Goal: Navigation & Orientation: Find specific page/section

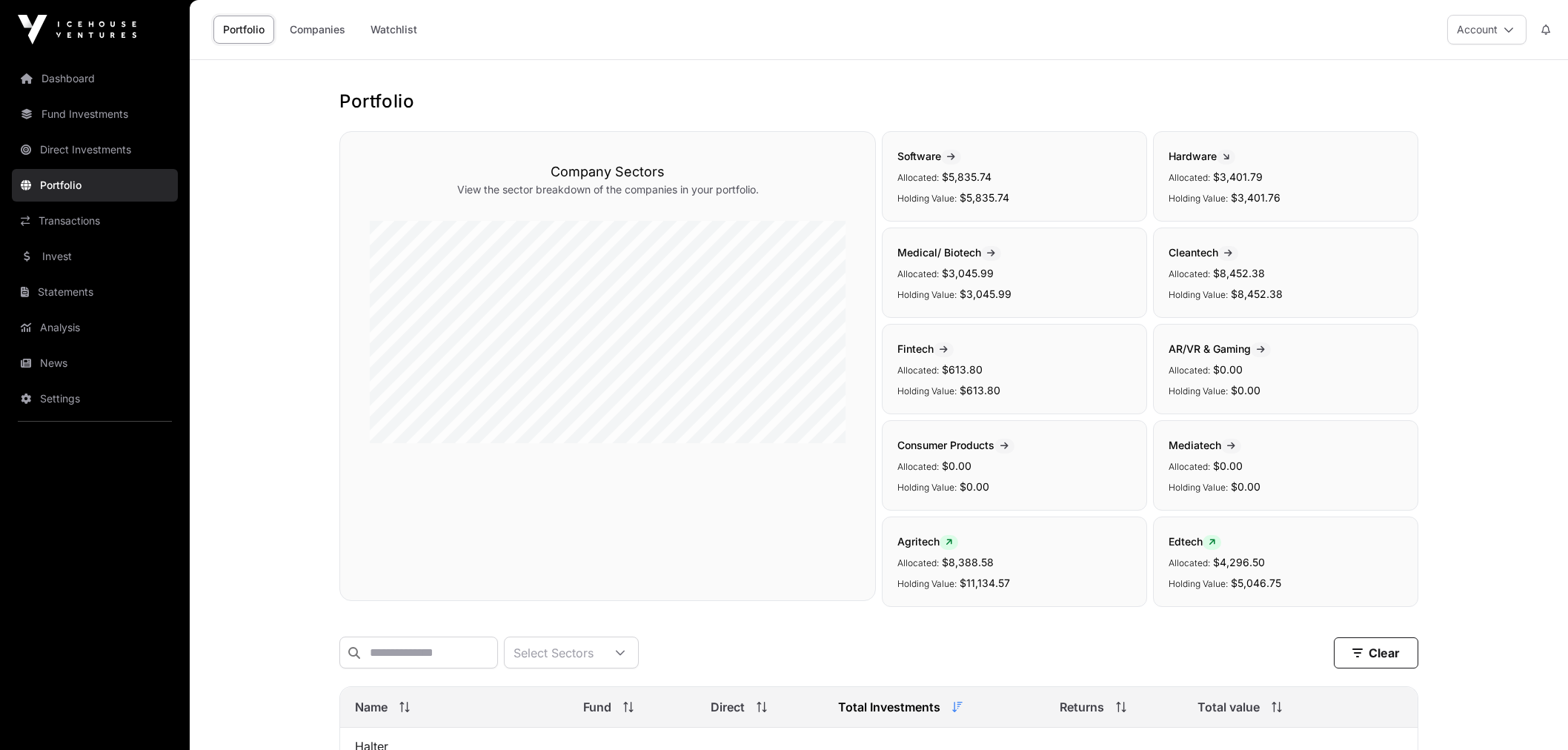
scroll to position [198, 0]
click at [139, 86] on link "Dashboard" at bounding box center [94, 78] width 166 height 32
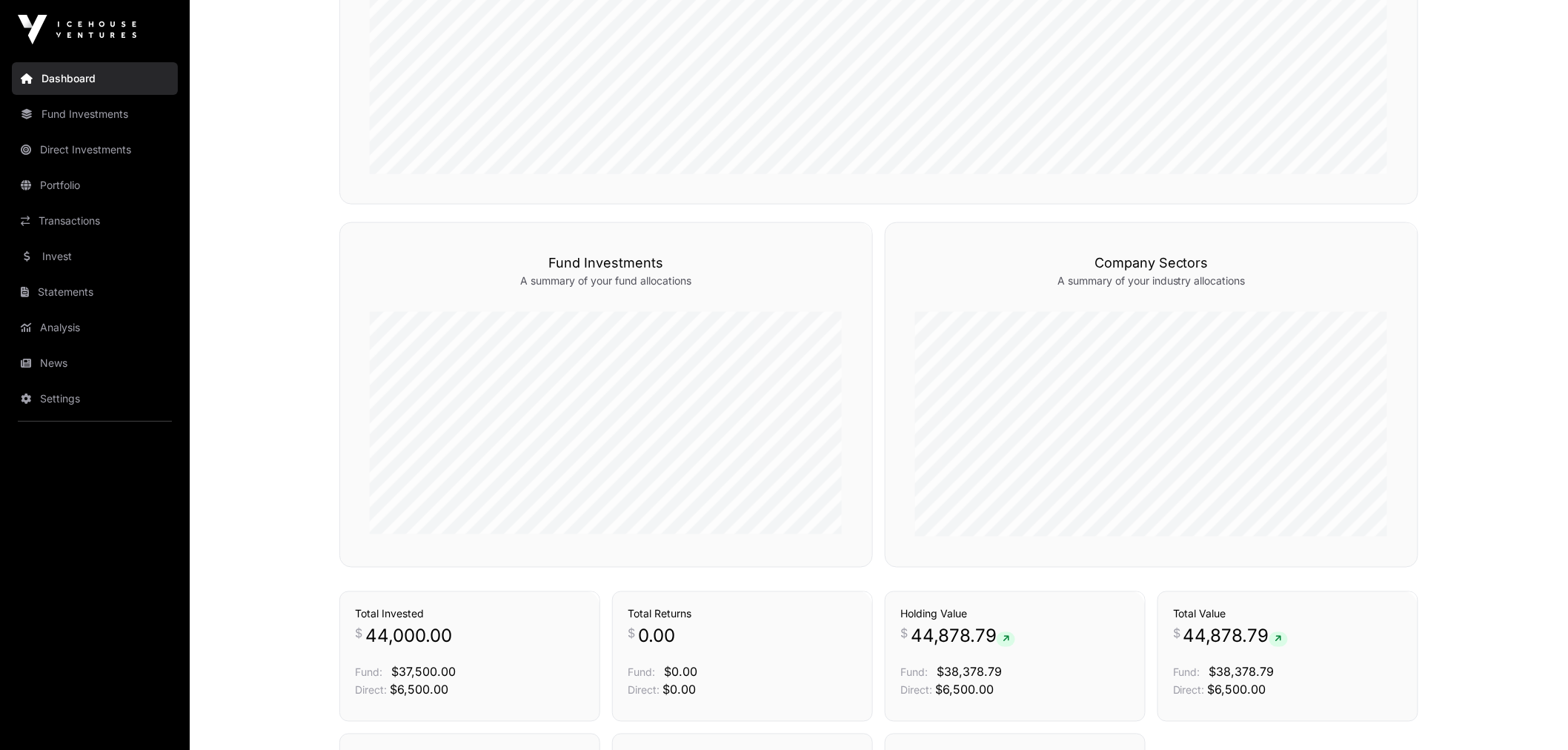
scroll to position [487, 0]
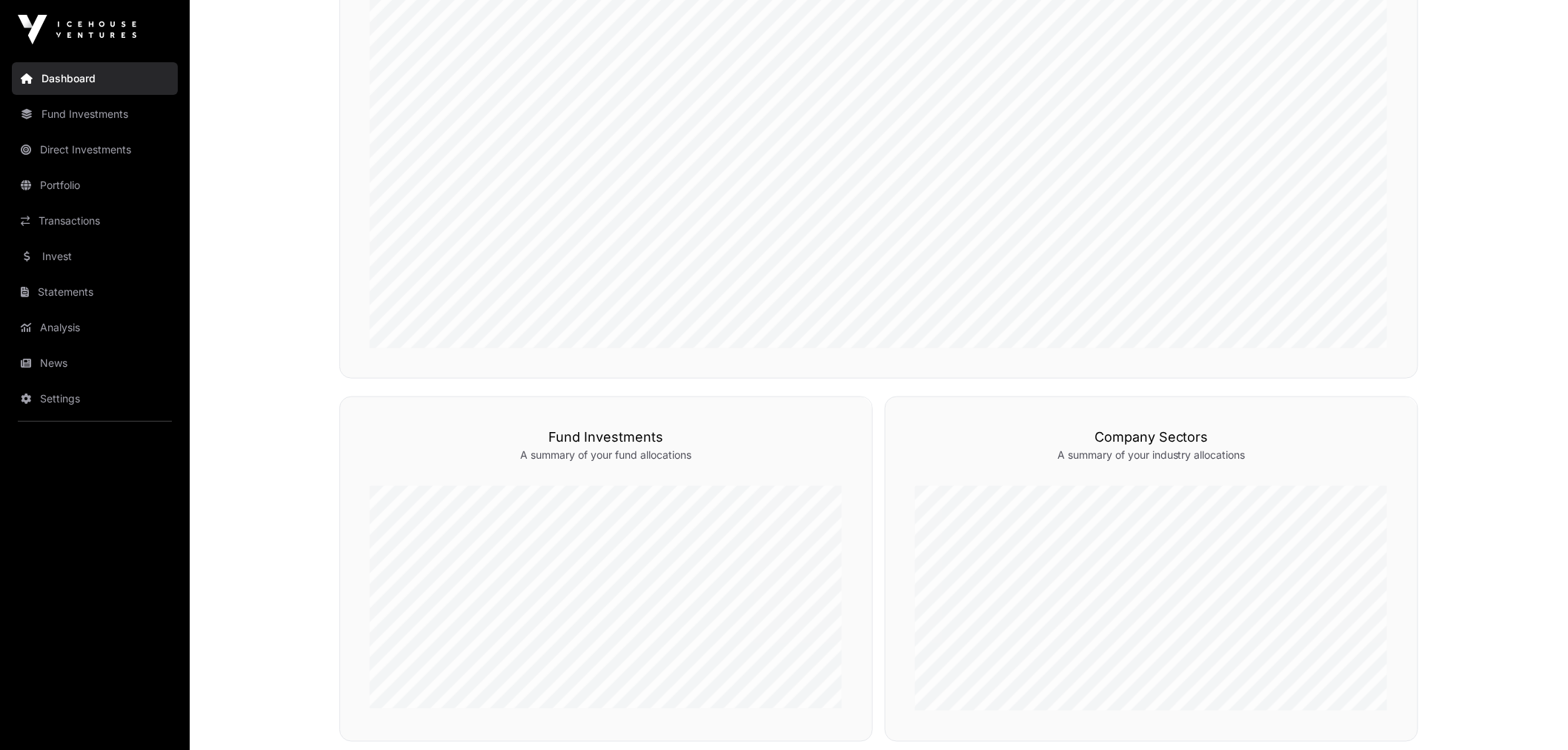
click at [89, 253] on link "Invest" at bounding box center [94, 256] width 166 height 32
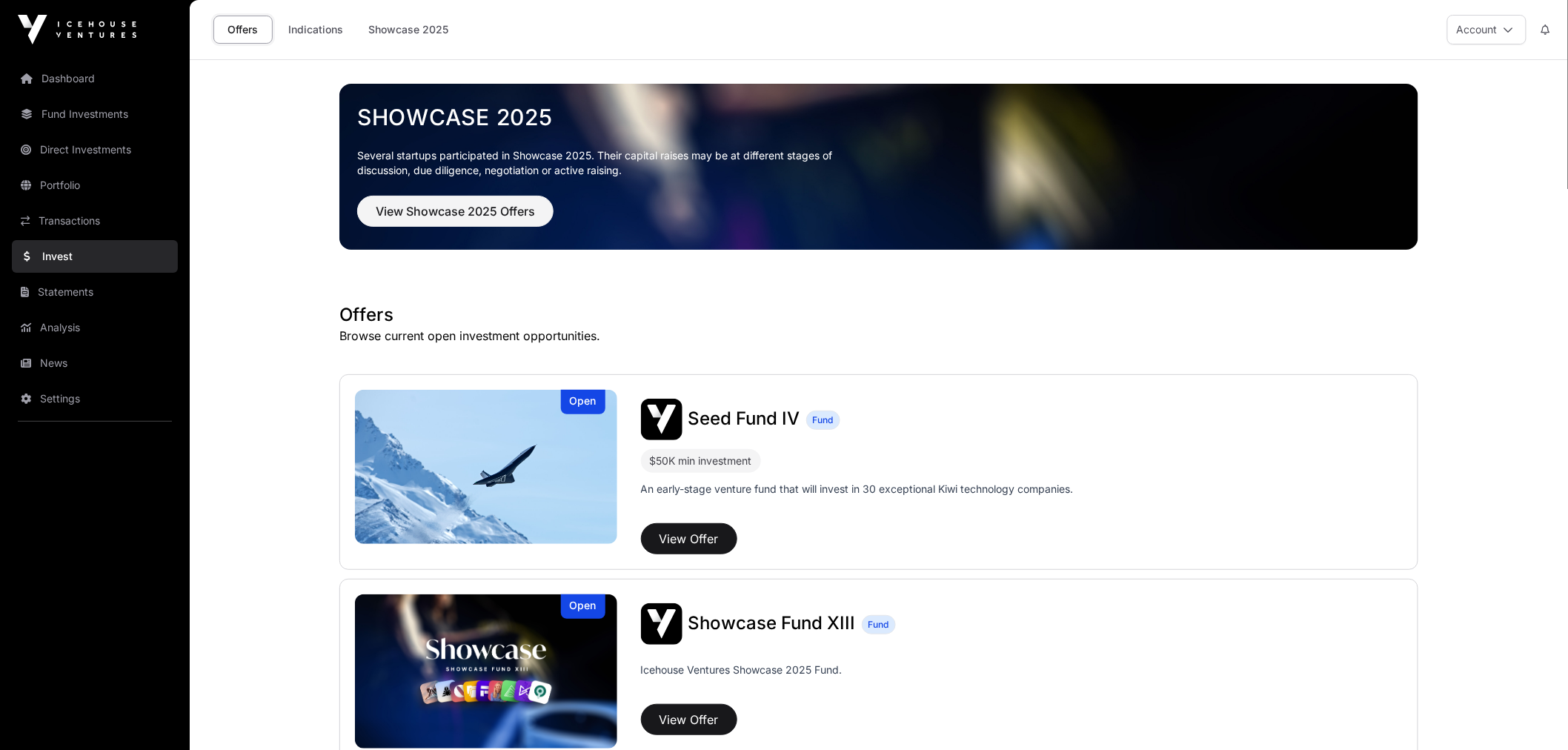
click at [335, 34] on link "Indications" at bounding box center [315, 30] width 74 height 29
